Goal: Transaction & Acquisition: Purchase product/service

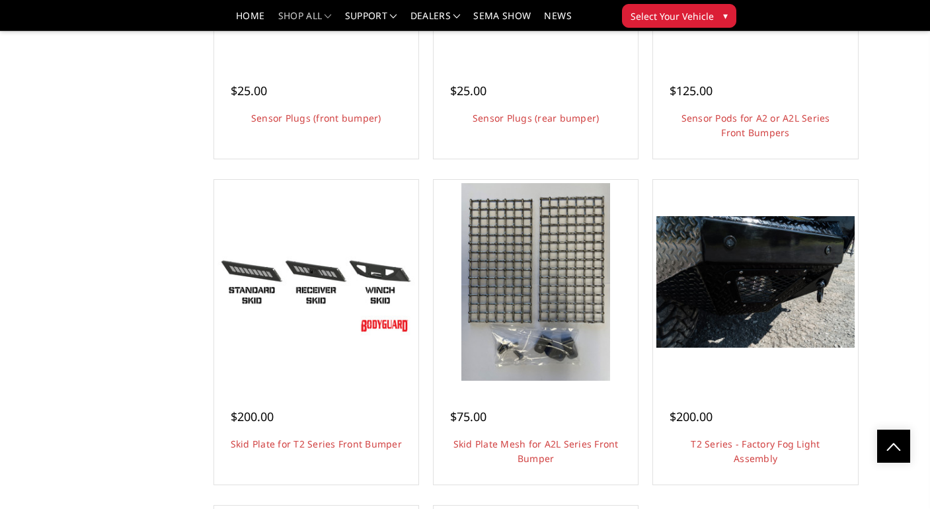
scroll to position [3387, 0]
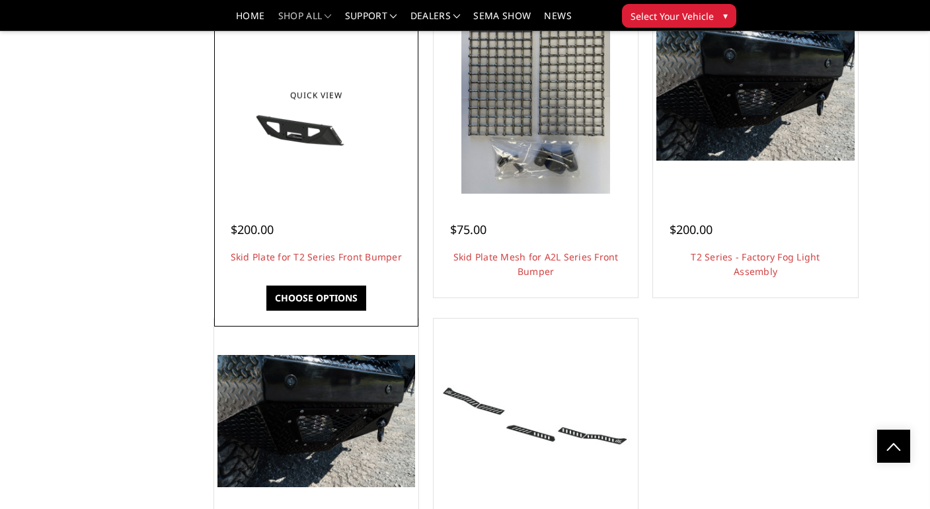
click at [366, 167] on div at bounding box center [316, 95] width 198 height 198
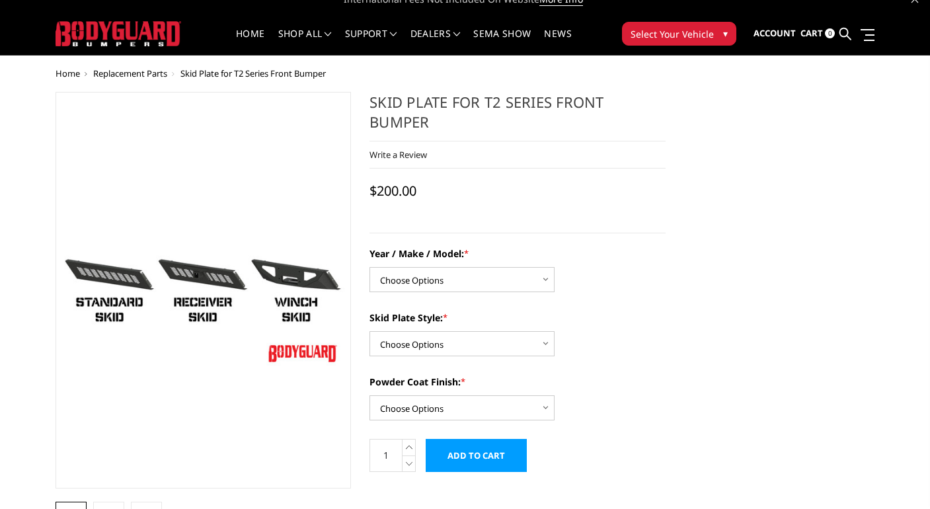
scroll to position [15, 0]
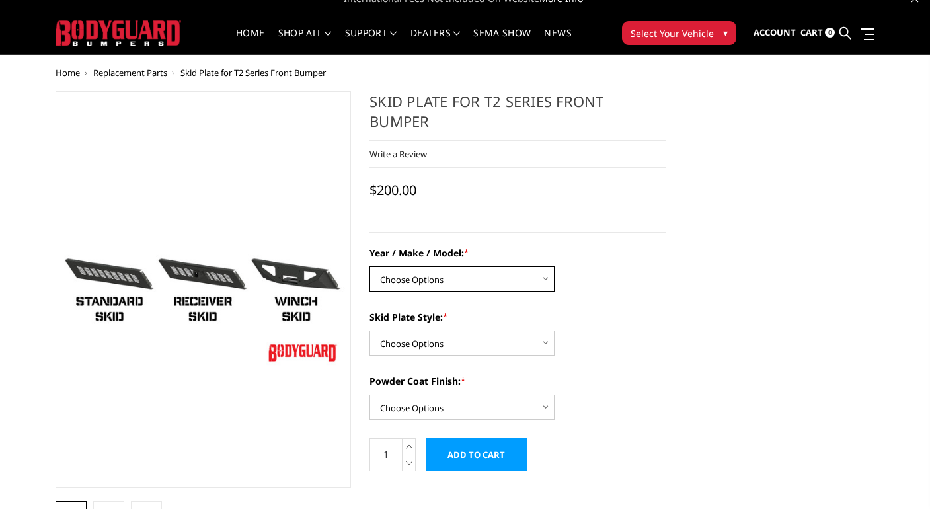
click at [422, 279] on select "Choose Options Chevrolet 19-21 1500 Chevrolet 15-19 2500 / 3500 Chevrolet 20-23…" at bounding box center [461, 278] width 185 height 25
select select "1443"
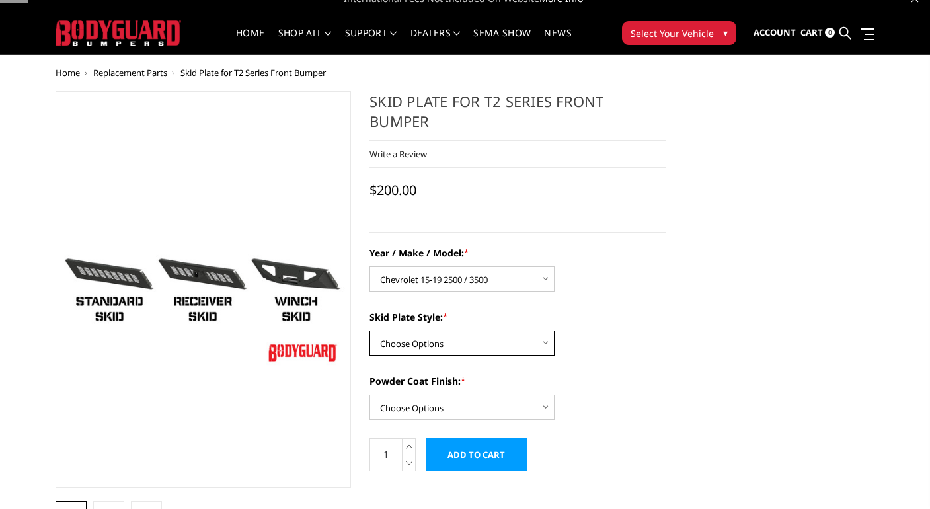
click at [453, 349] on select "Choose Options Standard skid plate Receiver hitch skid plate Winch mount skid p…" at bounding box center [461, 342] width 185 height 25
select select "1324"
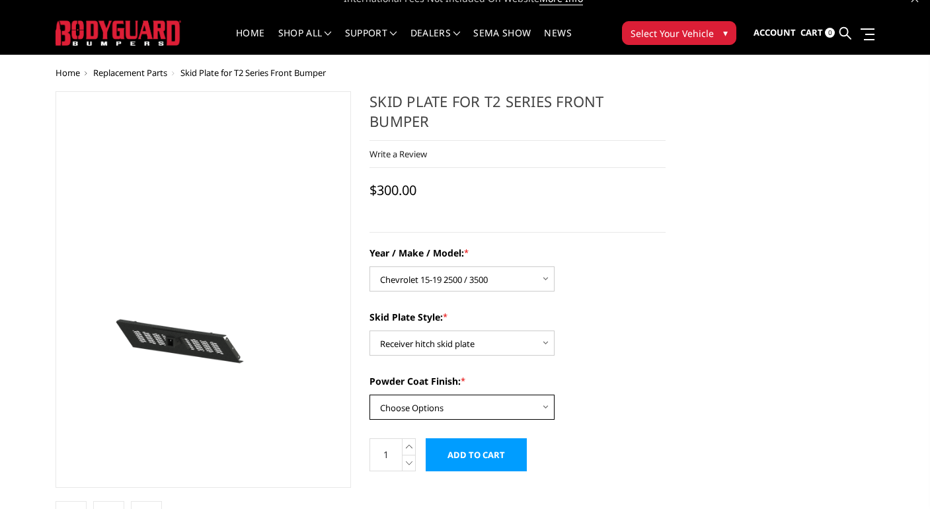
click at [474, 406] on select "Choose Options Bare metal Gloss Black Powder Coat Texture Black Powder Coat" at bounding box center [461, 407] width 185 height 25
select select "667"
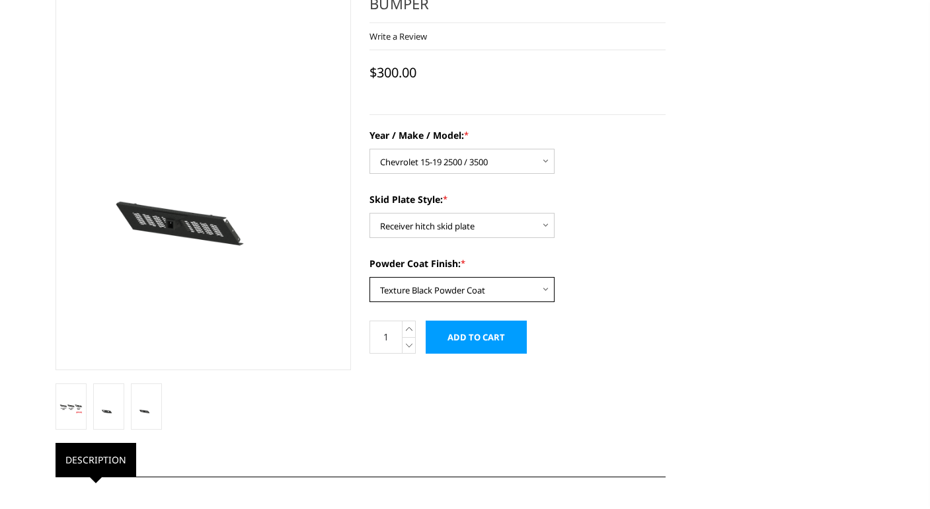
scroll to position [0, 0]
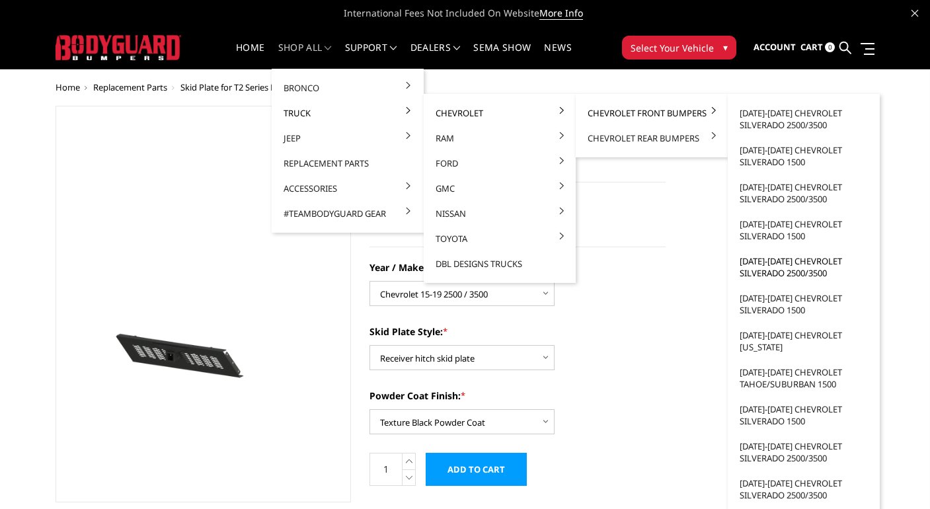
click at [763, 265] on link "[DATE]-[DATE] Chevrolet Silverado 2500/3500" at bounding box center [803, 267] width 141 height 37
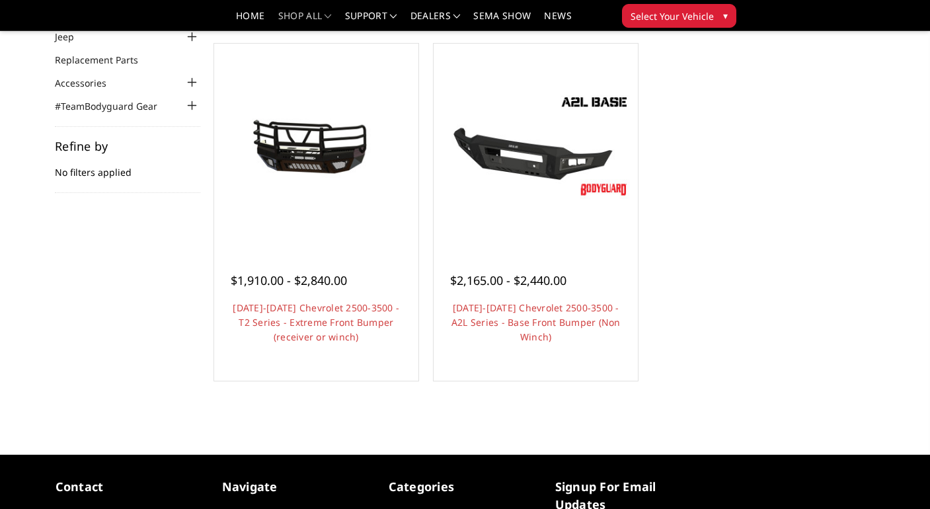
scroll to position [116, 0]
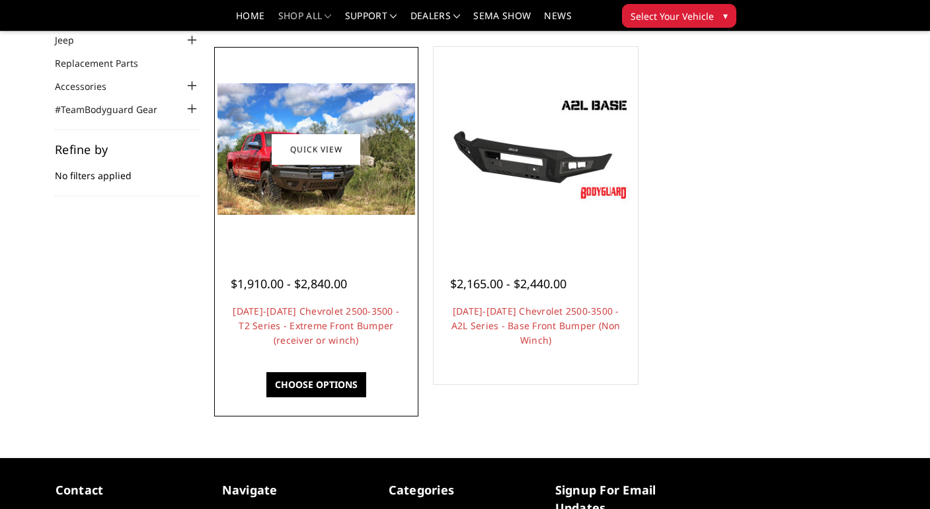
click at [306, 175] on img at bounding box center [316, 149] width 198 height 132
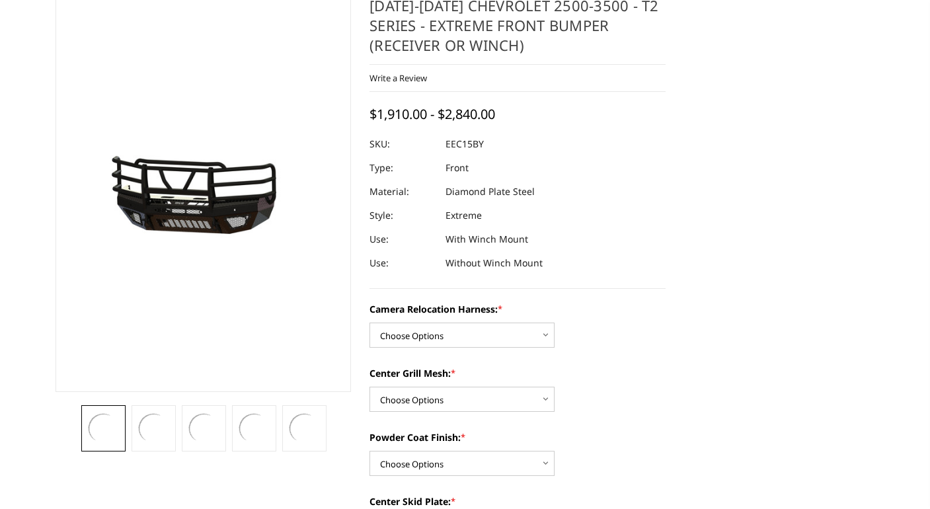
scroll to position [177, 0]
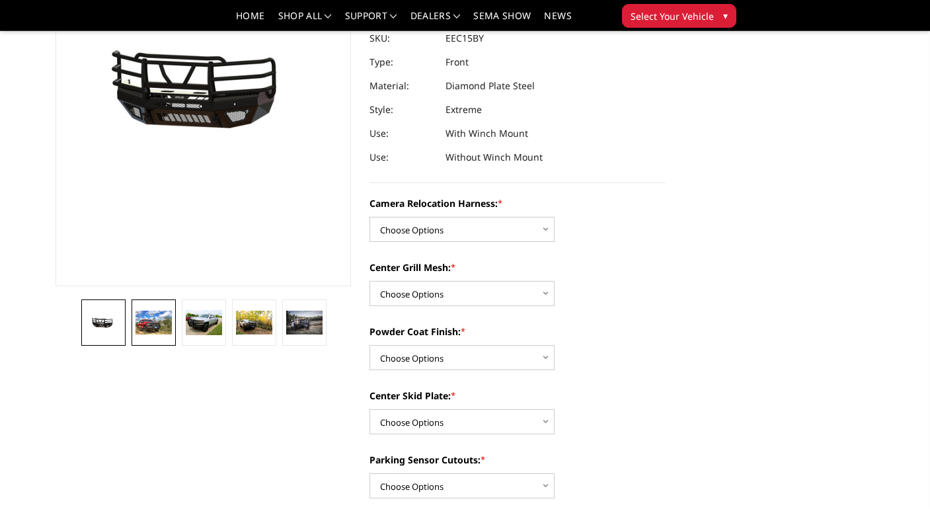
click at [146, 322] on img at bounding box center [153, 323] width 36 height 24
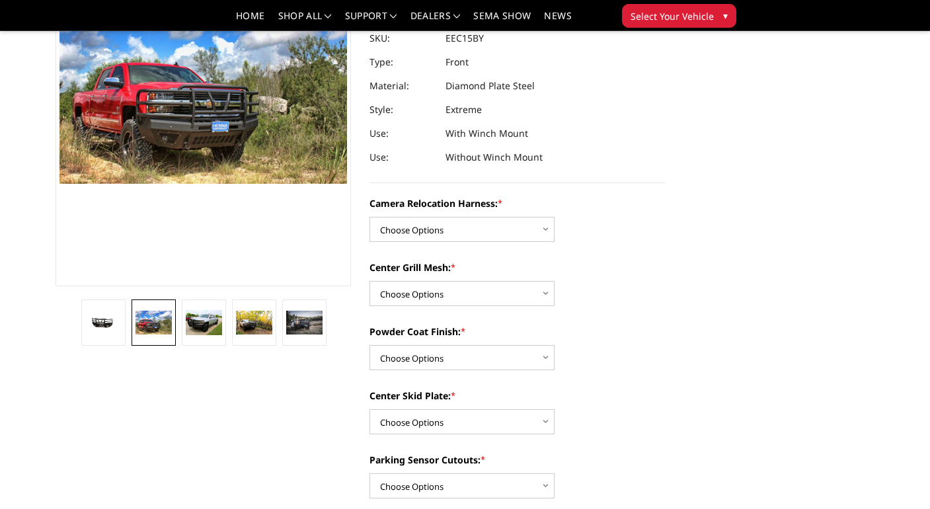
scroll to position [157, 0]
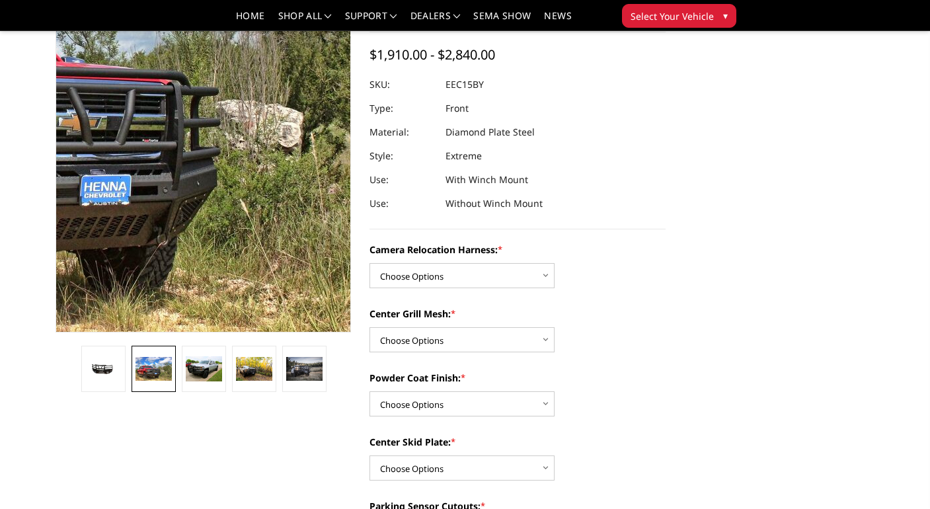
scroll to position [96, 0]
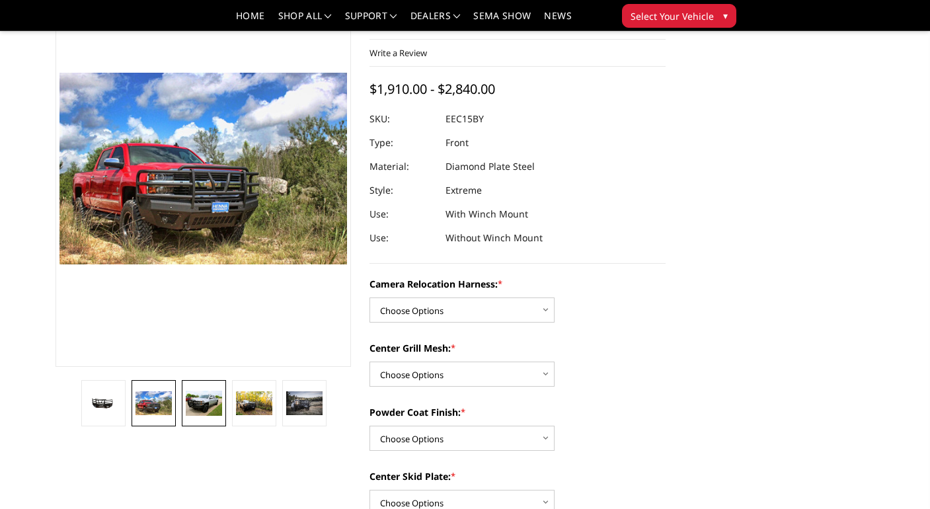
click at [204, 408] on img at bounding box center [204, 403] width 36 height 25
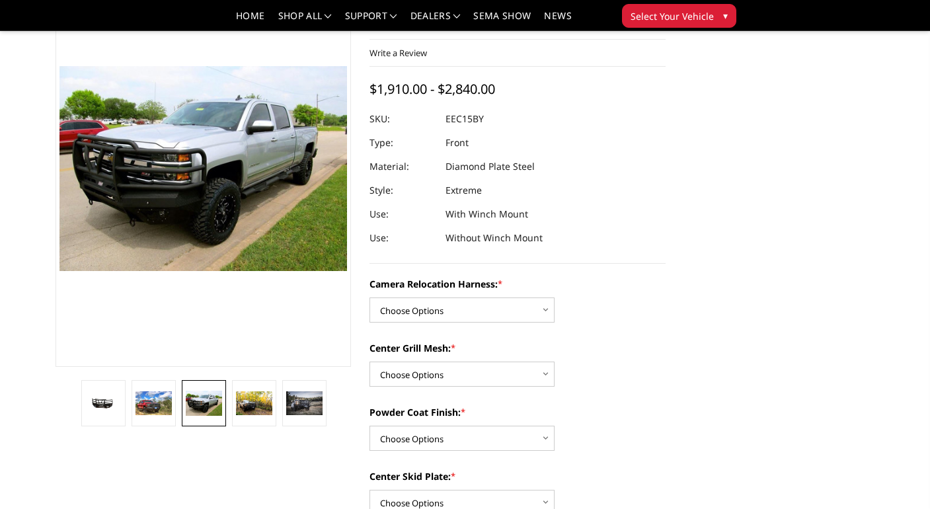
scroll to position [89, 0]
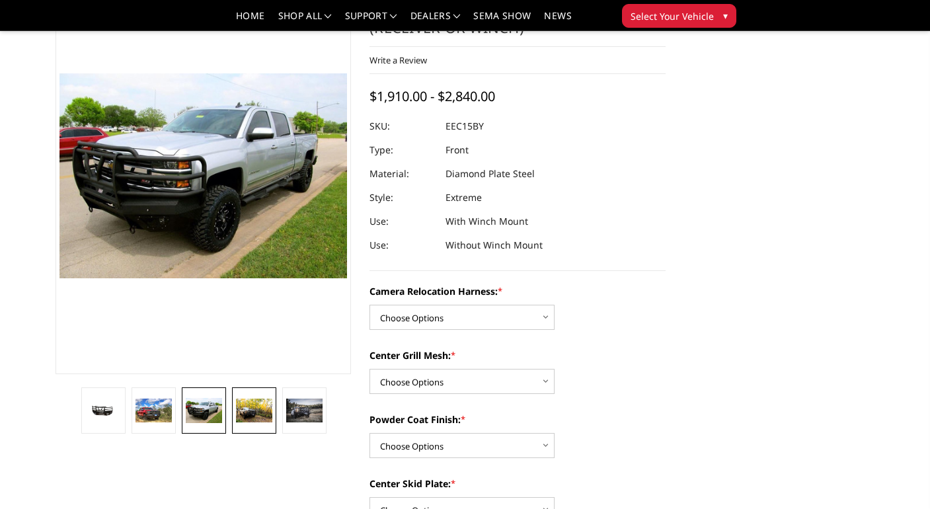
click at [260, 426] on link at bounding box center [254, 410] width 44 height 46
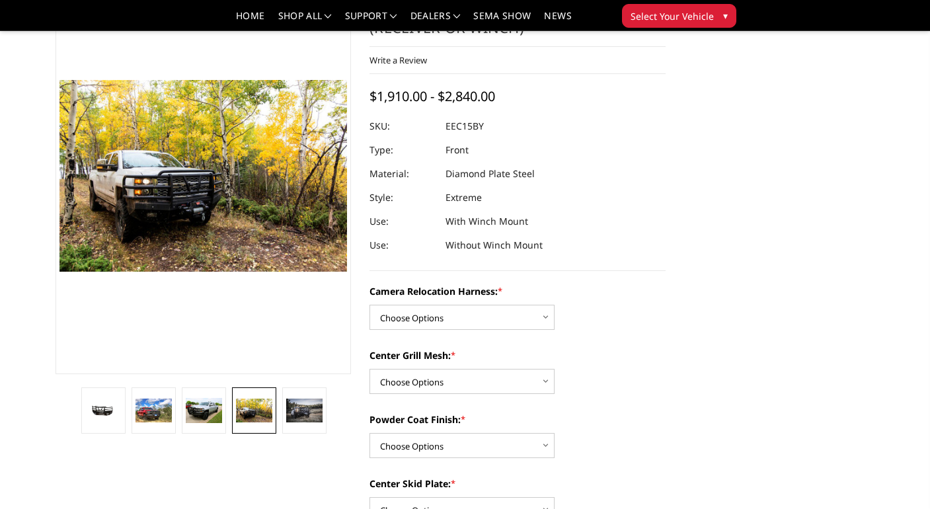
scroll to position [96, 0]
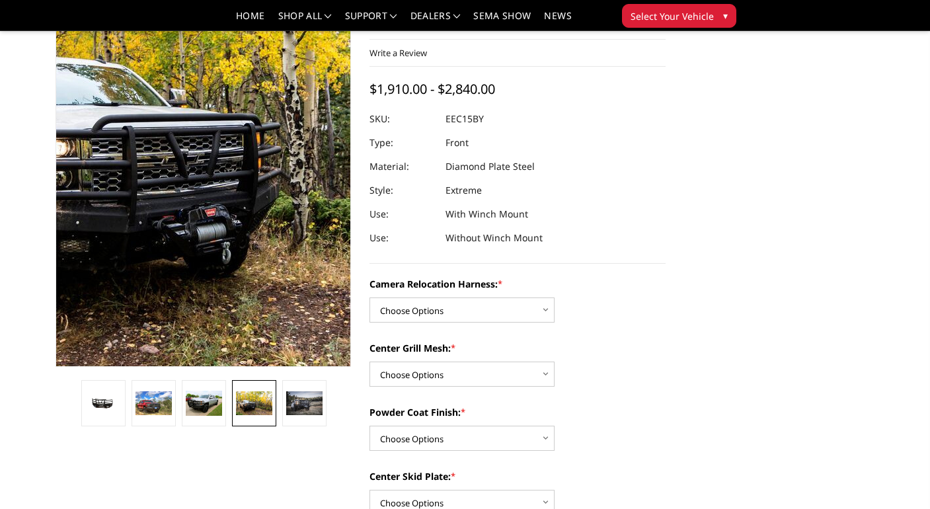
click at [191, 257] on img at bounding box center [226, 132] width 846 height 564
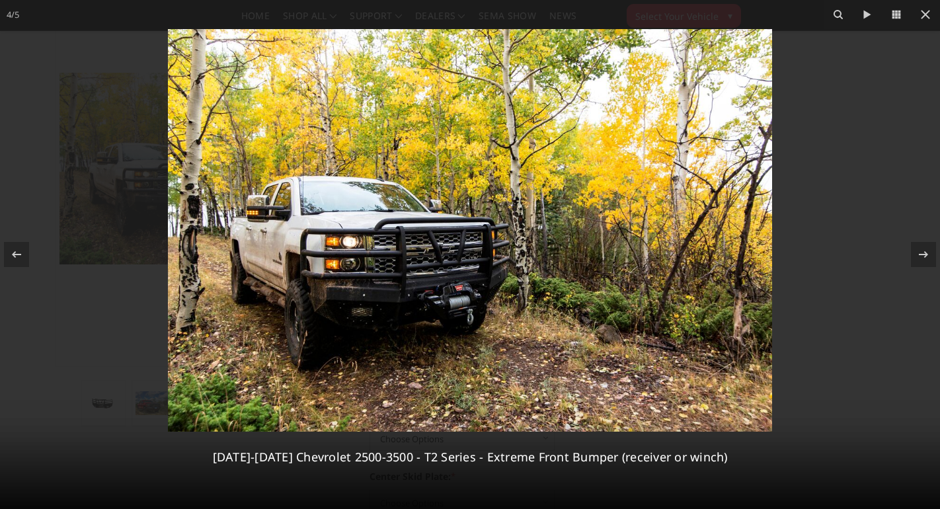
click at [424, 318] on img at bounding box center [470, 230] width 604 height 403
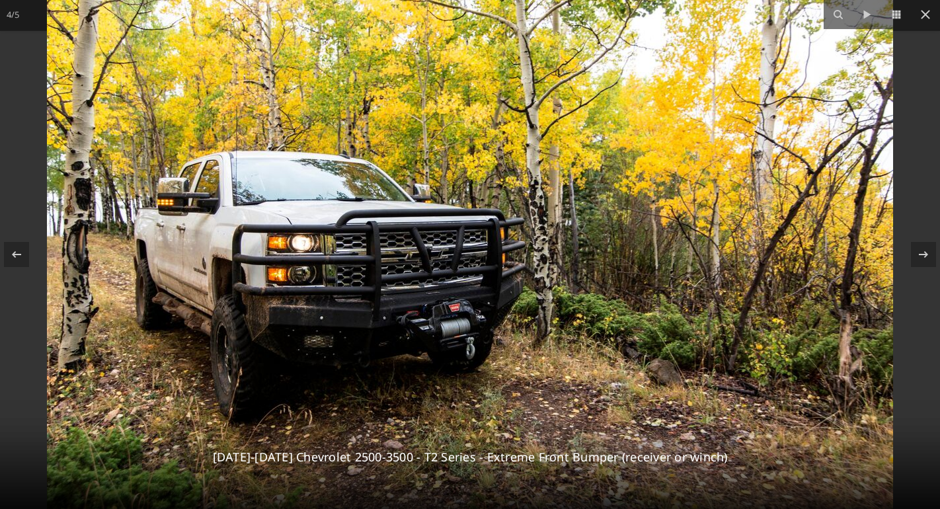
click at [424, 318] on img at bounding box center [470, 227] width 846 height 564
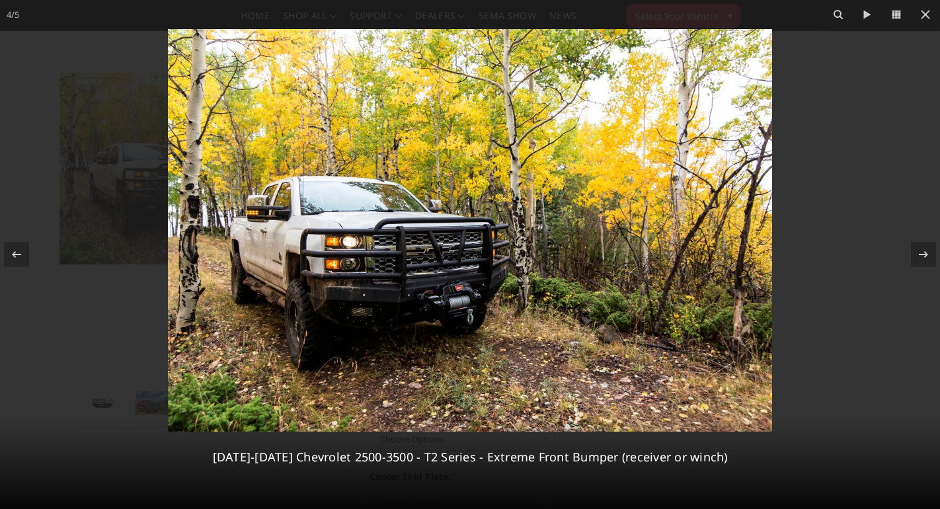
click at [792, 264] on div at bounding box center [470, 254] width 940 height 509
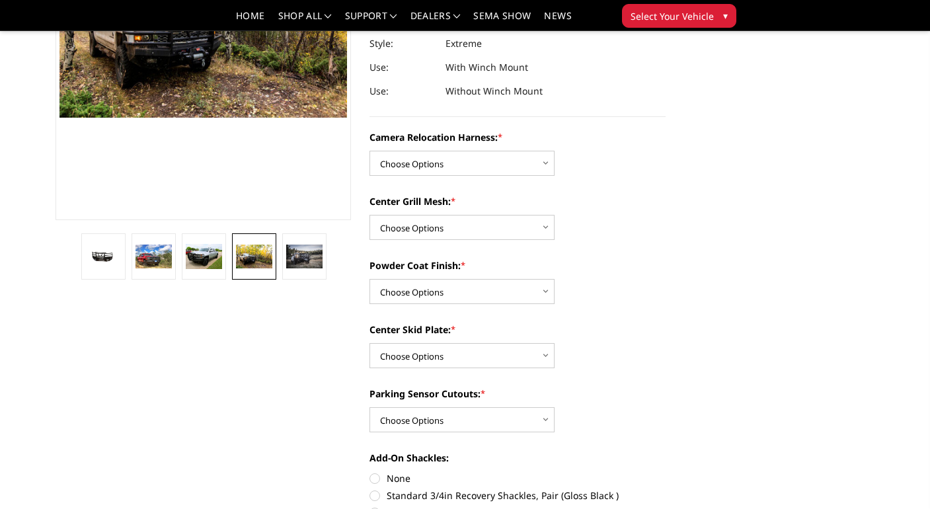
scroll to position [0, 0]
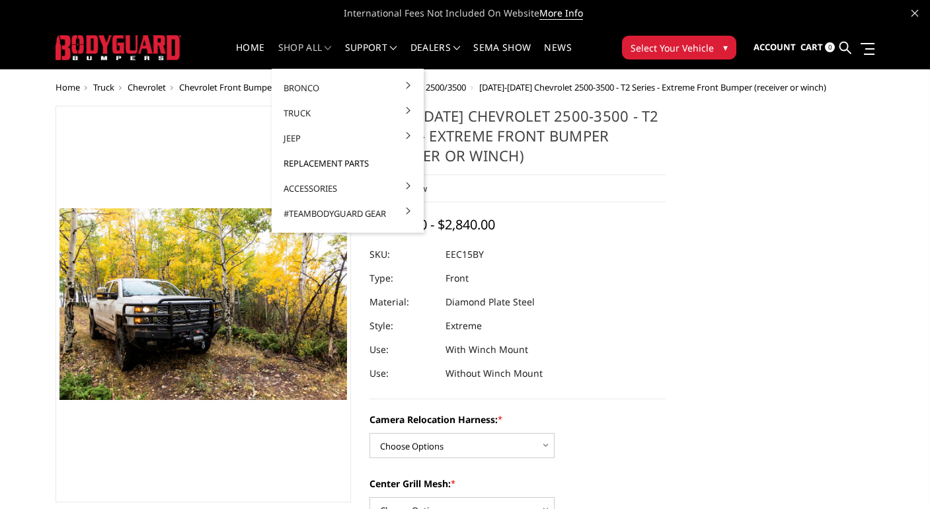
click at [327, 165] on link "Replacement Parts" at bounding box center [347, 163] width 141 height 25
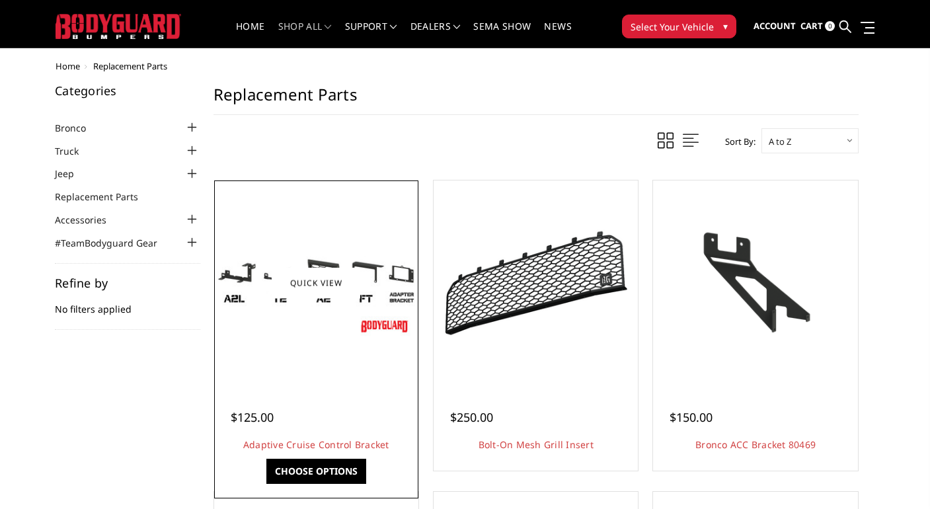
scroll to position [36, 0]
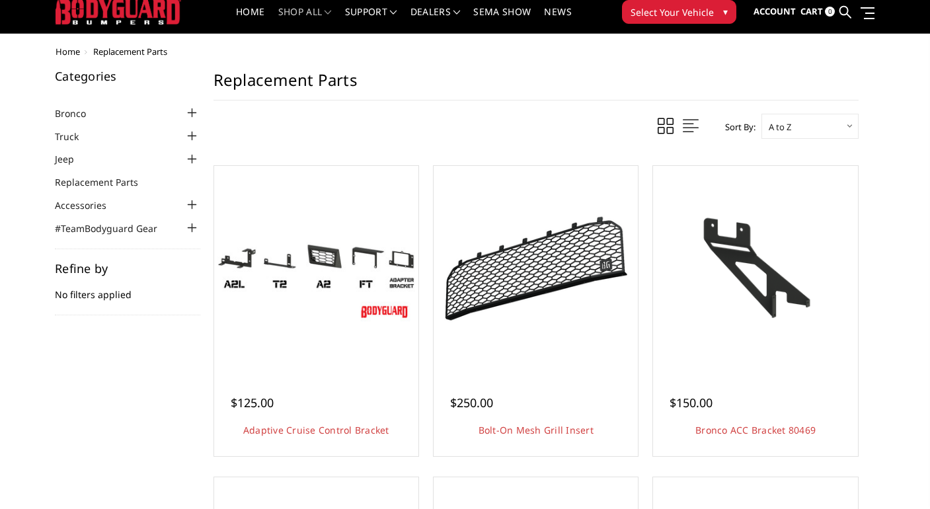
click at [122, 134] on li "Truck Chevrolet Chevrolet Front Bumpers [DATE]-[DATE] Chevrolet Silverado 2500/…" at bounding box center [127, 135] width 145 height 15
click at [194, 134] on div at bounding box center [192, 136] width 16 height 16
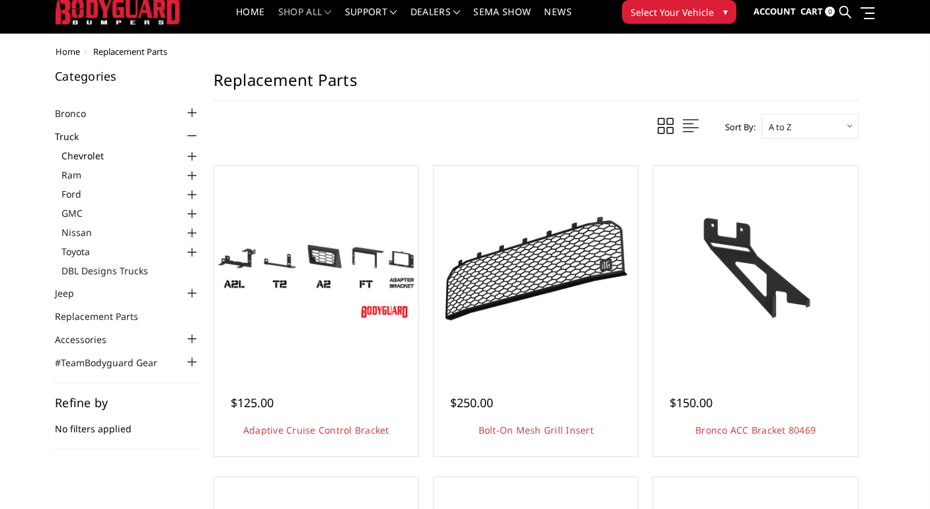
click at [125, 150] on link "Chevrolet" at bounding box center [130, 156] width 139 height 14
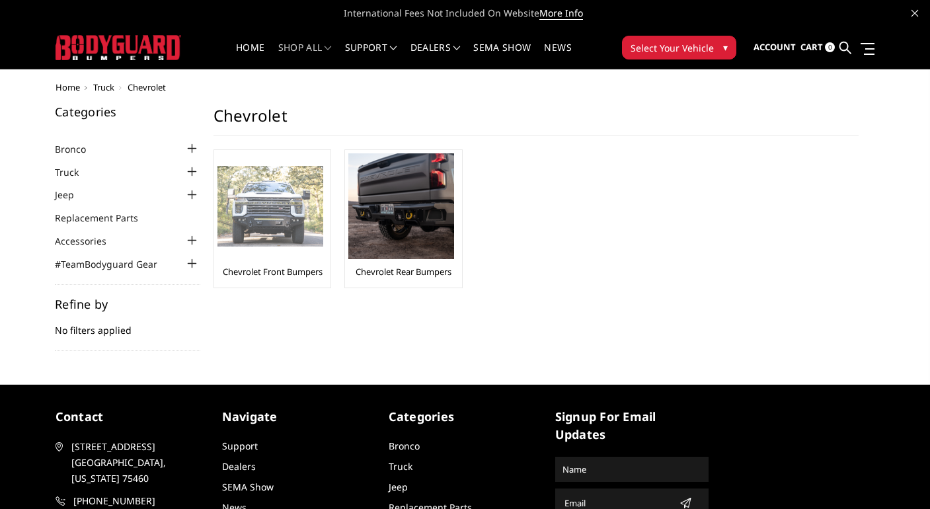
click at [270, 204] on img at bounding box center [270, 206] width 106 height 81
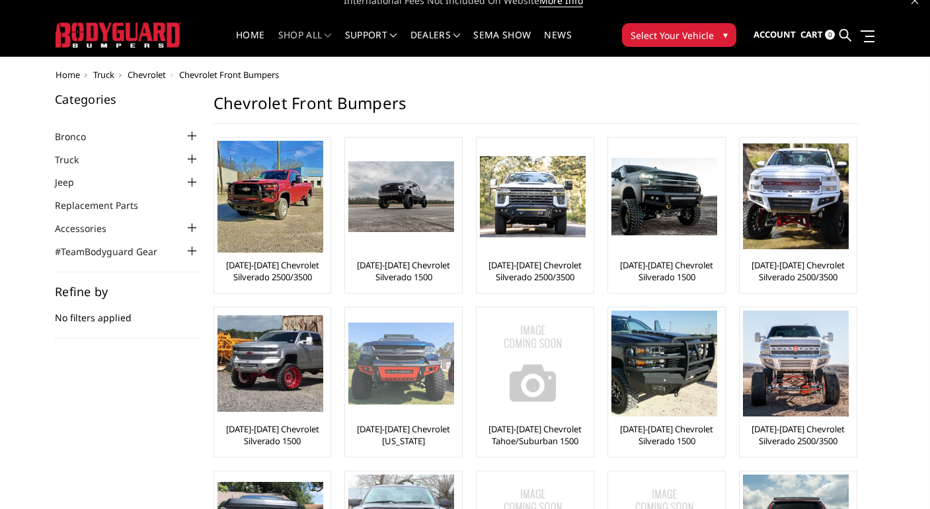
scroll to position [15, 0]
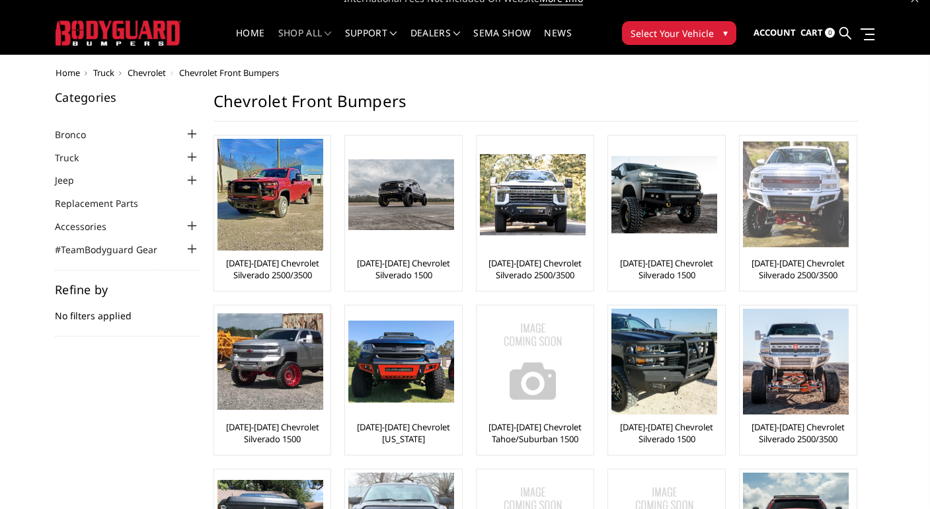
click at [763, 237] on img at bounding box center [796, 194] width 106 height 106
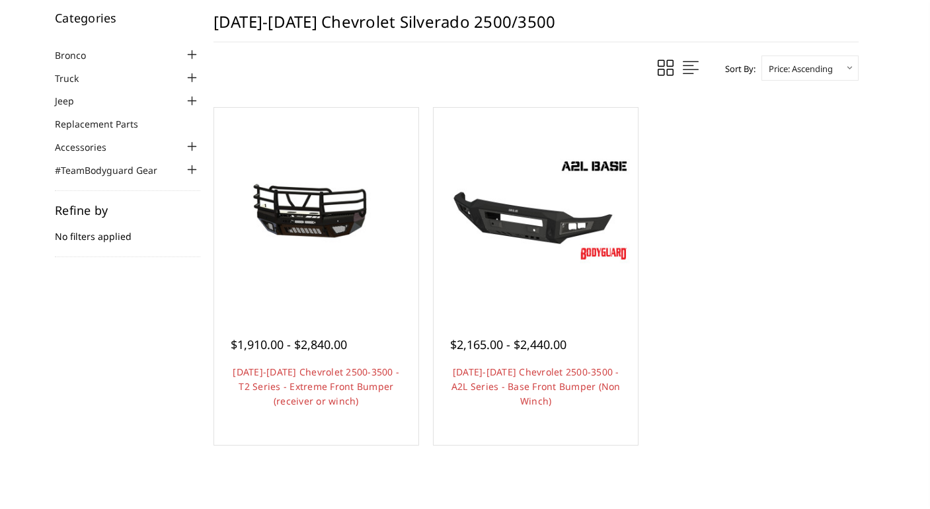
scroll to position [184, 0]
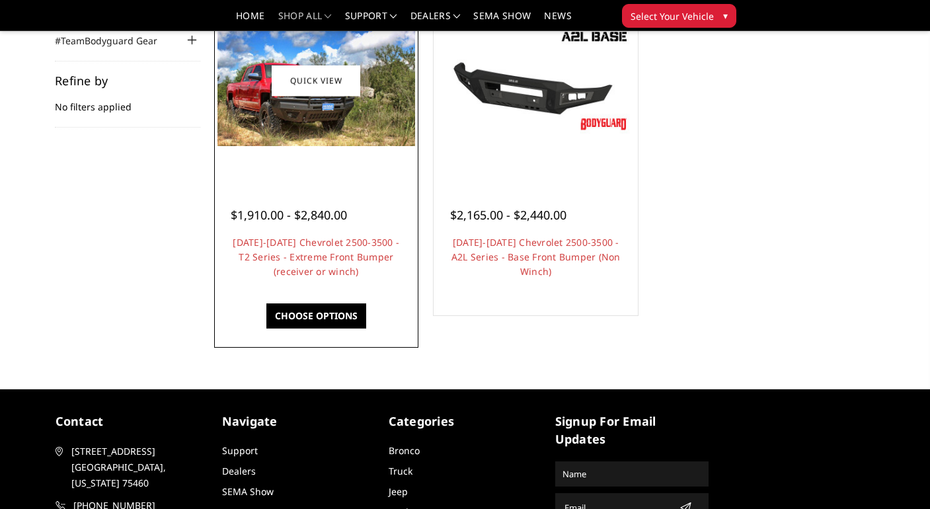
click at [299, 190] on div "$1,910.00 - $2,840.00 2015-2019 Chevrolet 2500-3500 - T2 Series - Extreme Front…" at bounding box center [316, 236] width 198 height 115
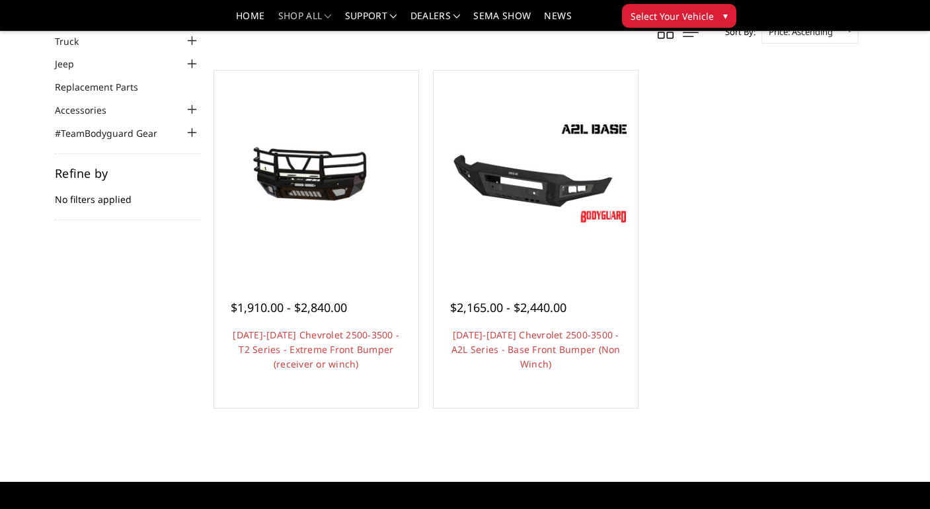
scroll to position [0, 0]
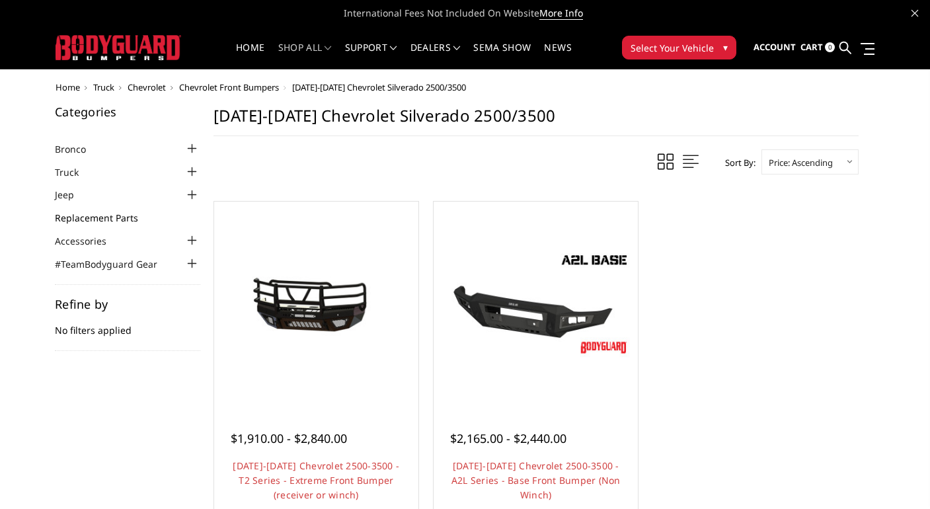
click at [106, 213] on link "Replacement Parts" at bounding box center [105, 218] width 100 height 14
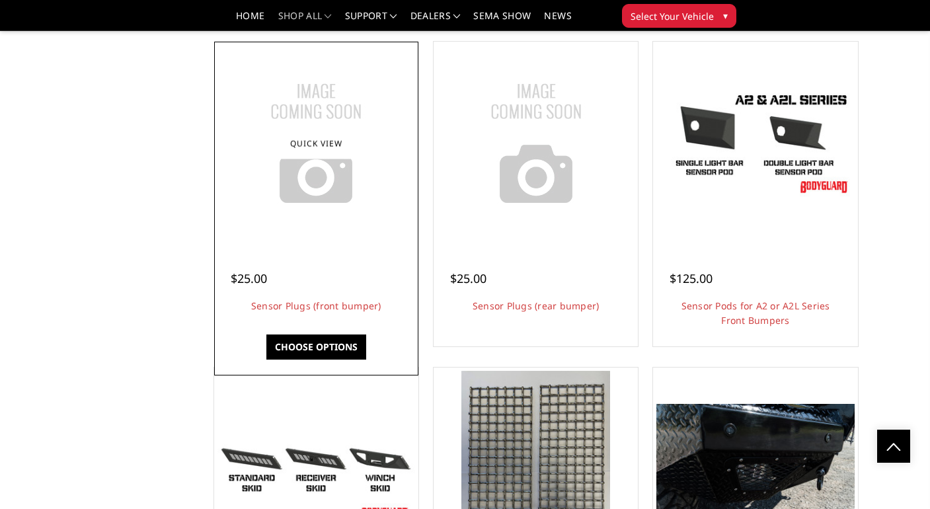
scroll to position [3319, 0]
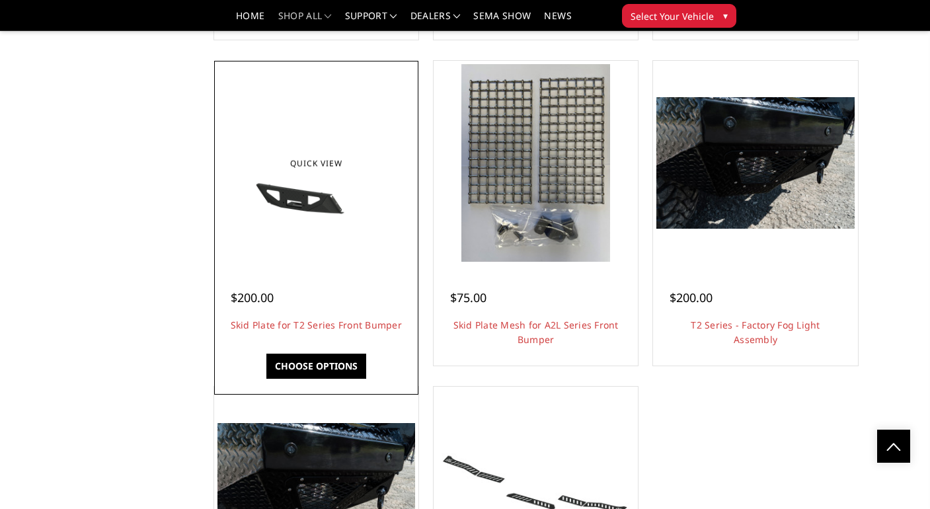
click at [276, 208] on img at bounding box center [316, 162] width 198 height 111
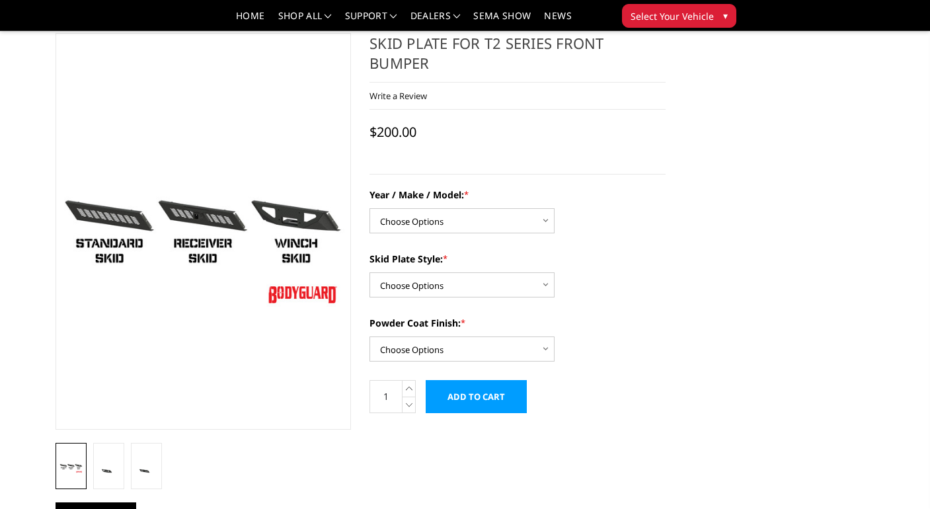
scroll to position [97, 0]
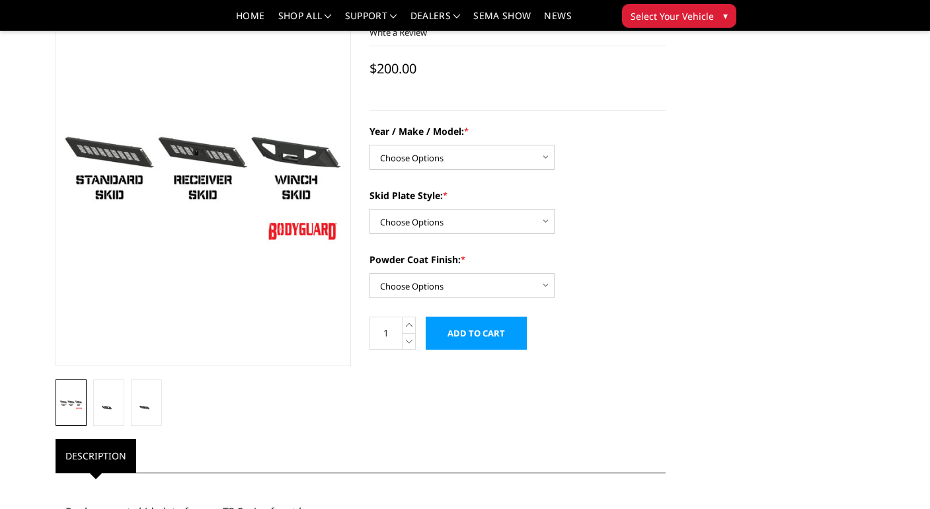
click at [450, 174] on div "Year / Make / Model: * Choose Options Chevrolet 19-21 1500 Chevrolet 15-19 2500…" at bounding box center [517, 211] width 296 height 174
click at [438, 162] on select "Choose Options Chevrolet 19-21 1500 Chevrolet 15-19 2500 / 3500 Chevrolet 20-23…" at bounding box center [461, 157] width 185 height 25
select select "1443"
click at [449, 222] on select "Choose Options Standard skid plate Receiver hitch skid plate Winch mount skid p…" at bounding box center [461, 221] width 185 height 25
select select "1324"
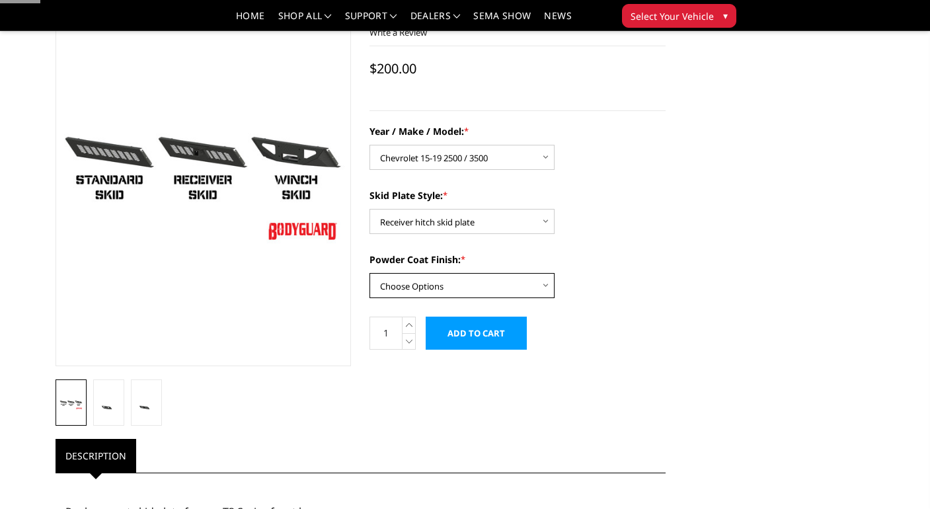
click at [467, 286] on select "Choose Options Bare metal Gloss Black Powder Coat Texture Black Powder Coat" at bounding box center [461, 285] width 185 height 25
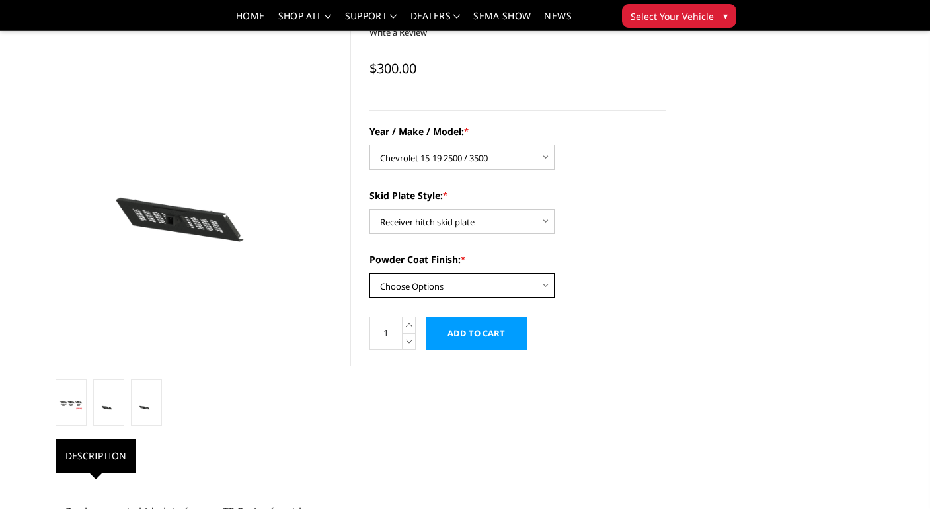
select select "667"
click at [455, 219] on select "Choose Options Standard skid plate Receiver hitch skid plate Winch mount skid p…" at bounding box center [461, 221] width 185 height 25
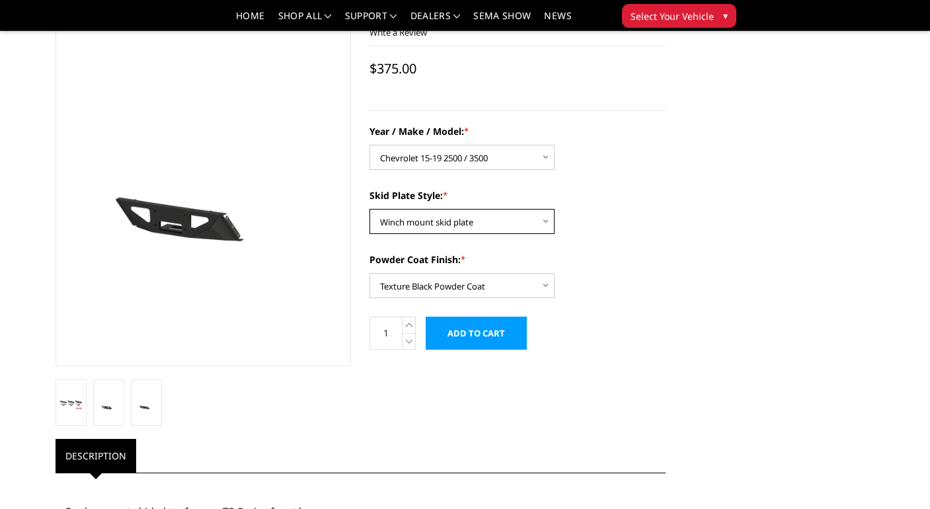
click at [456, 226] on select "Choose Options Standard skid plate Receiver hitch skid plate Winch mount skid p…" at bounding box center [461, 221] width 185 height 25
click at [455, 224] on select "Choose Options Standard skid plate Receiver hitch skid plate Winch mount skid p…" at bounding box center [461, 221] width 185 height 25
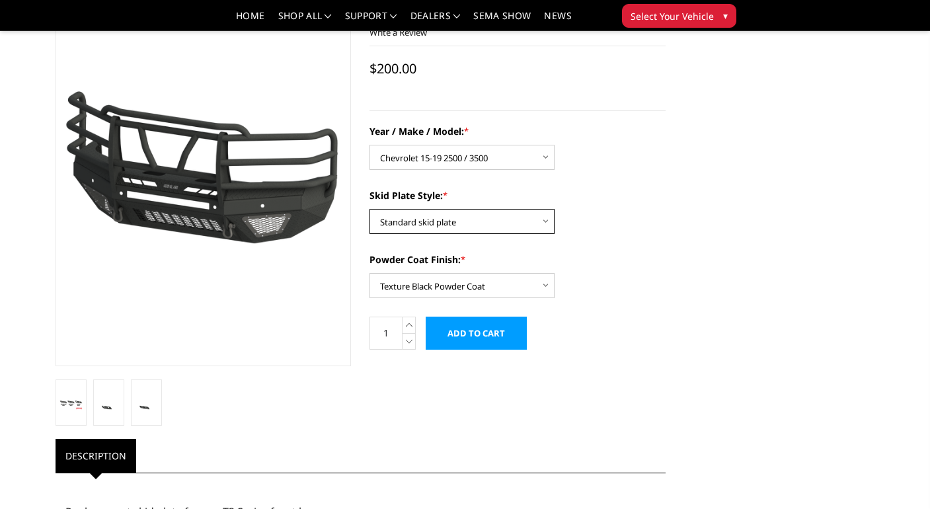
click at [456, 217] on select "Choose Options Standard skid plate Receiver hitch skid plate Winch mount skid p…" at bounding box center [461, 221] width 185 height 25
select select "1324"
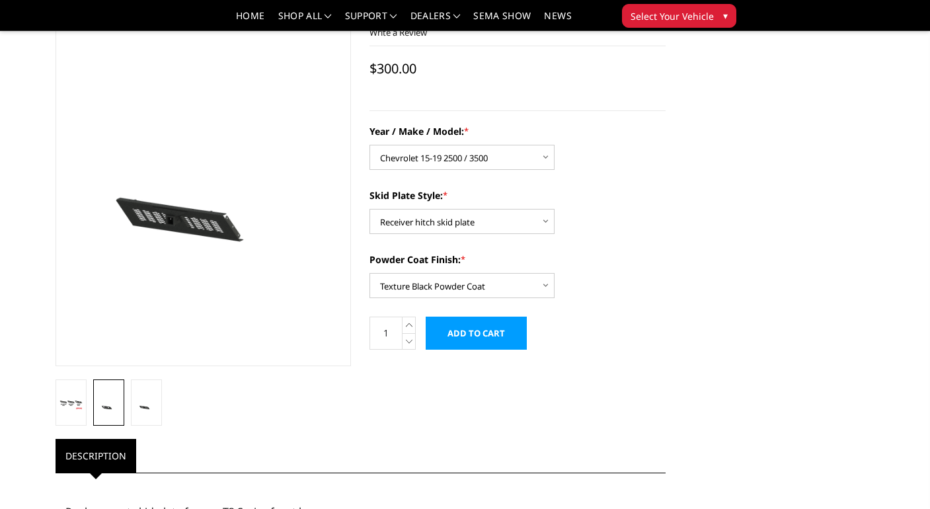
click at [112, 405] on img at bounding box center [108, 403] width 23 height 13
click at [56, 400] on link at bounding box center [71, 402] width 31 height 46
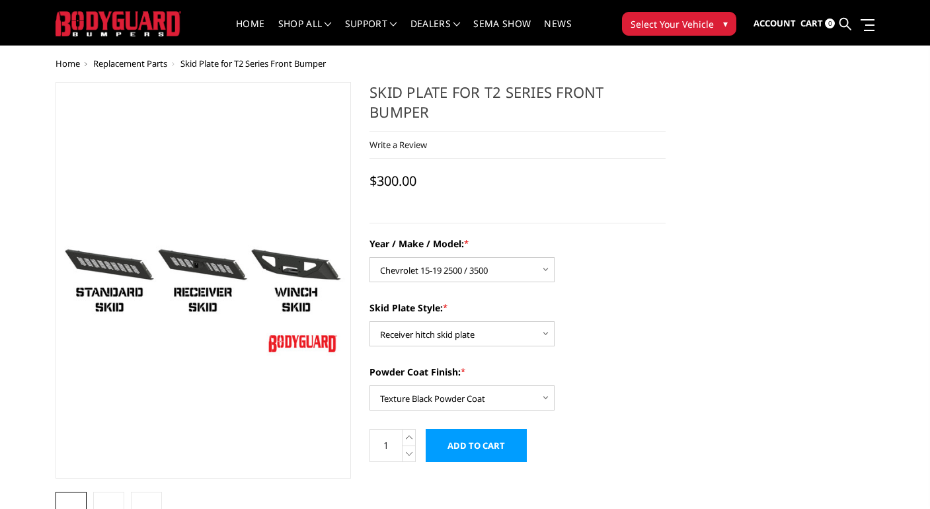
scroll to position [28, 0]
